Goal: Find specific page/section: Find specific page/section

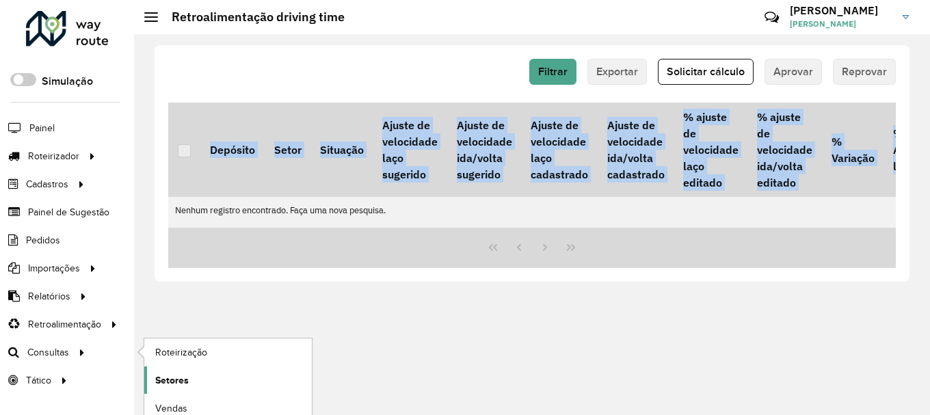
click at [171, 381] on span "Setores" at bounding box center [171, 380] width 33 height 14
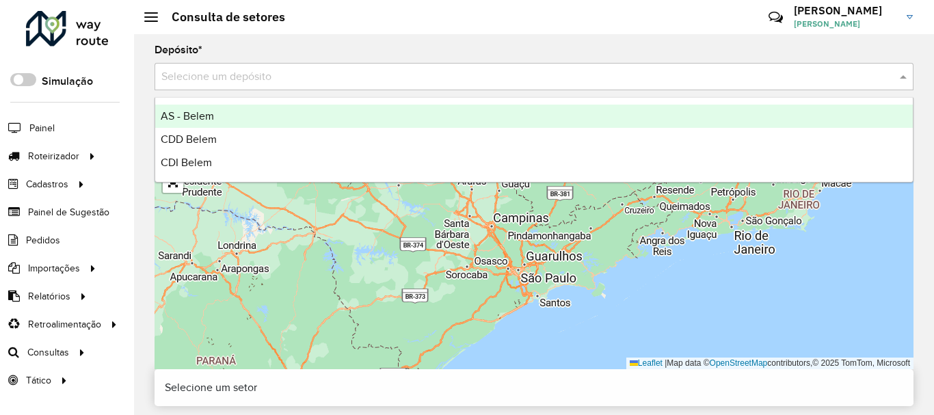
click at [286, 70] on input "text" at bounding box center [520, 77] width 718 height 16
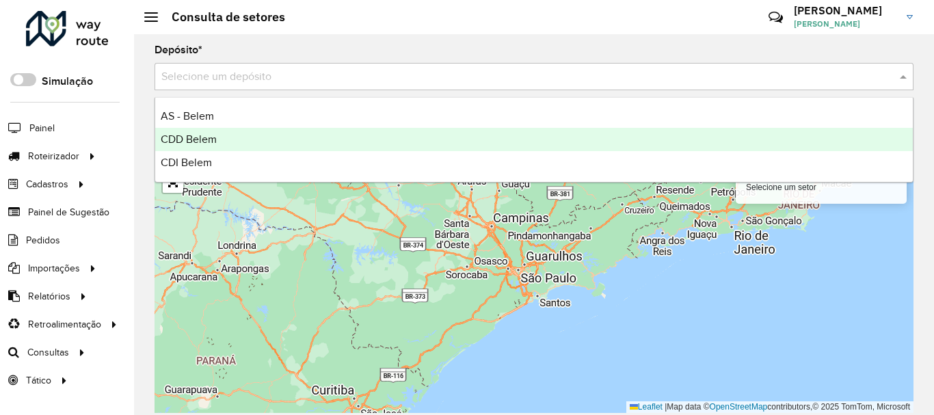
click at [207, 133] on div "CDD Belem" at bounding box center [533, 139] width 757 height 23
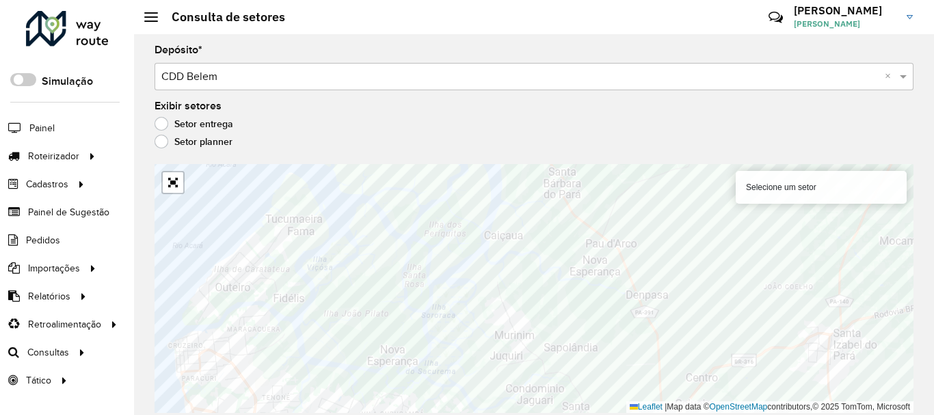
click at [589, 100] on div "Depósito * Selecione um depósito × CDD Belem × Exibir setores Setor entrega Set…" at bounding box center [534, 224] width 800 height 381
click at [855, 44] on div "Depósito * Selecione um depósito × CDD Belem × Exibir setores Setor entrega Set…" at bounding box center [534, 224] width 800 height 381
